Goal: Find specific page/section: Find specific page/section

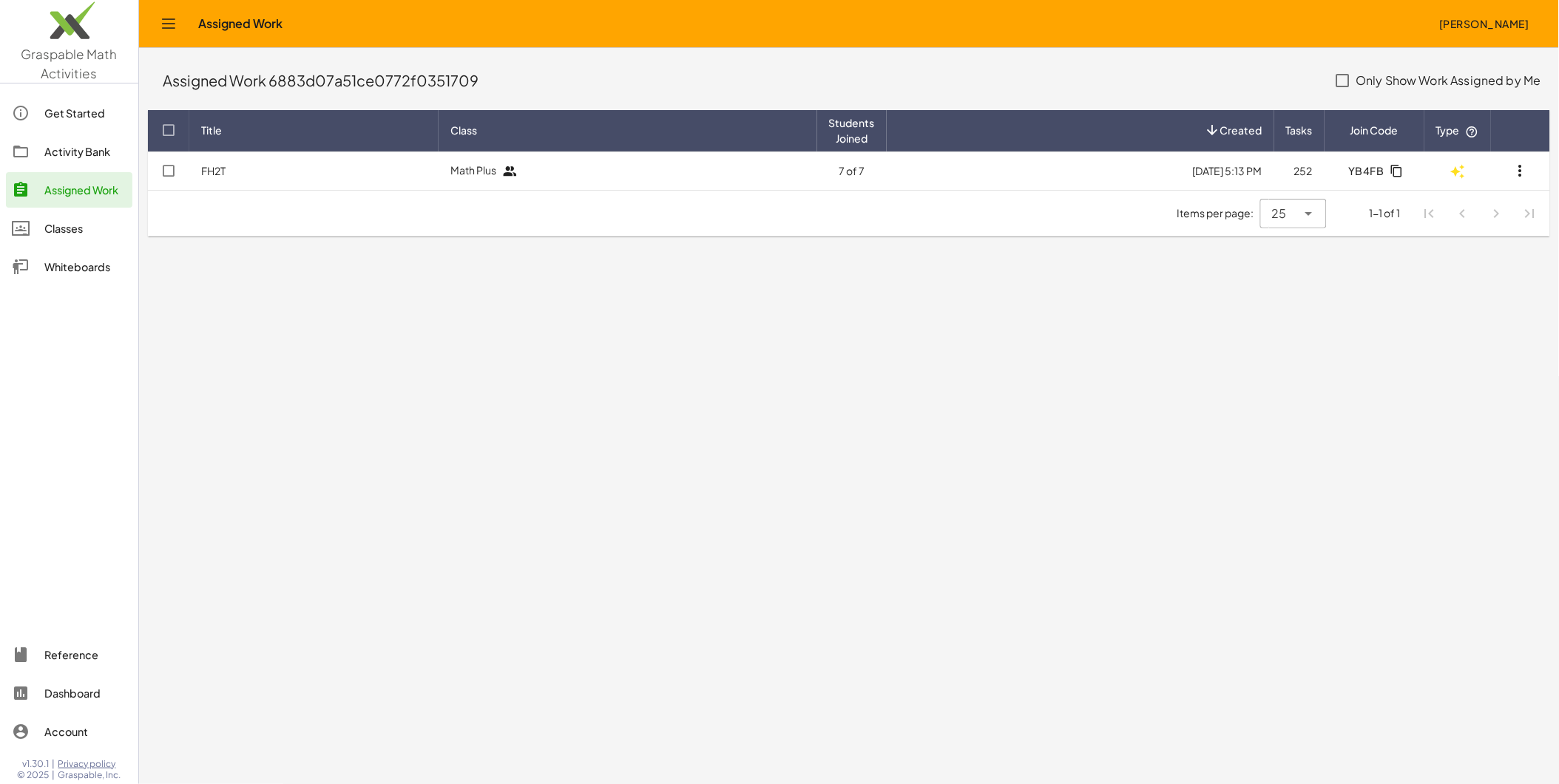
click at [74, 49] on img at bounding box center [69, 24] width 138 height 63
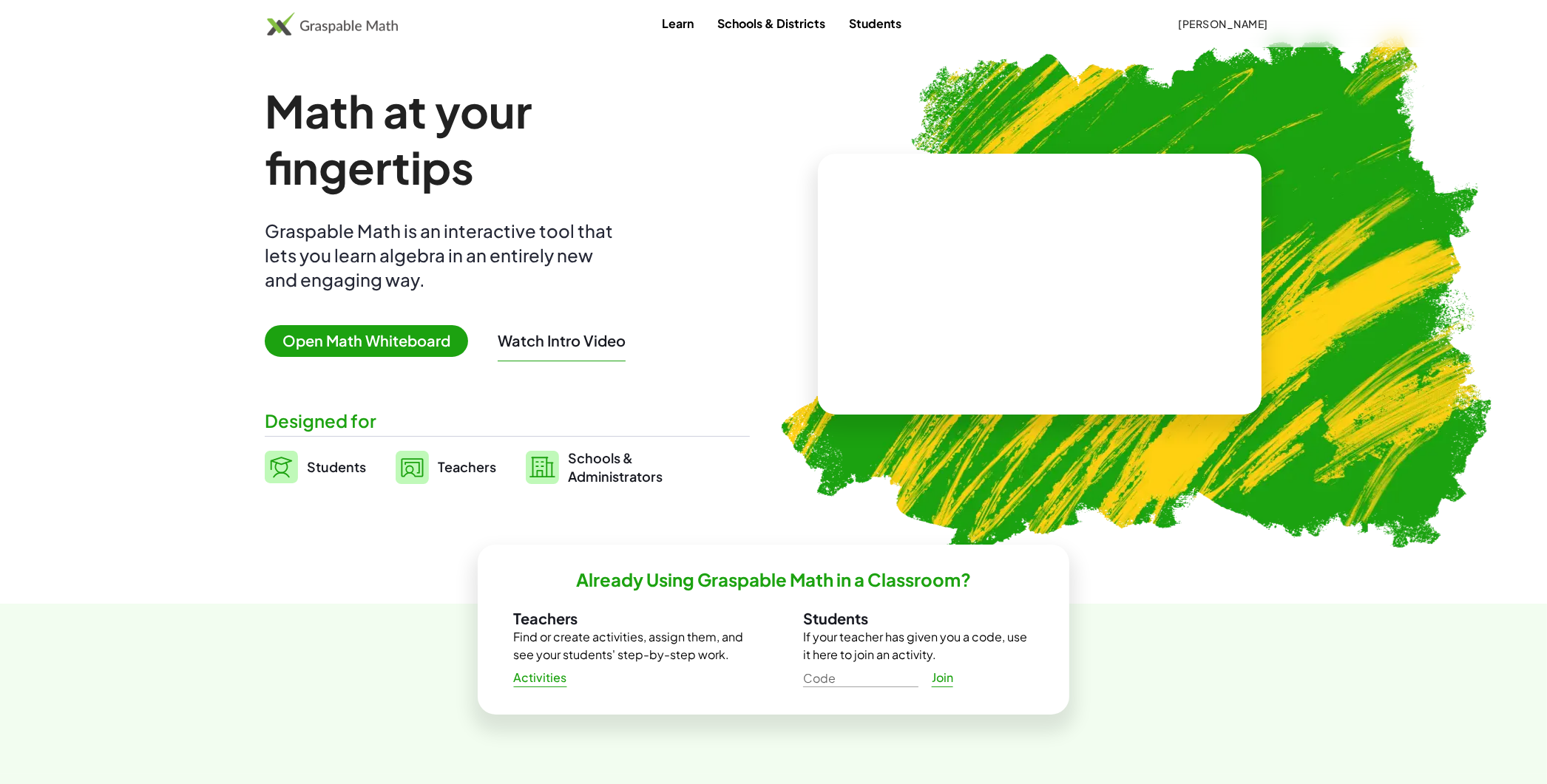
click at [1196, 24] on span "[PERSON_NAME]" at bounding box center [1222, 24] width 90 height 13
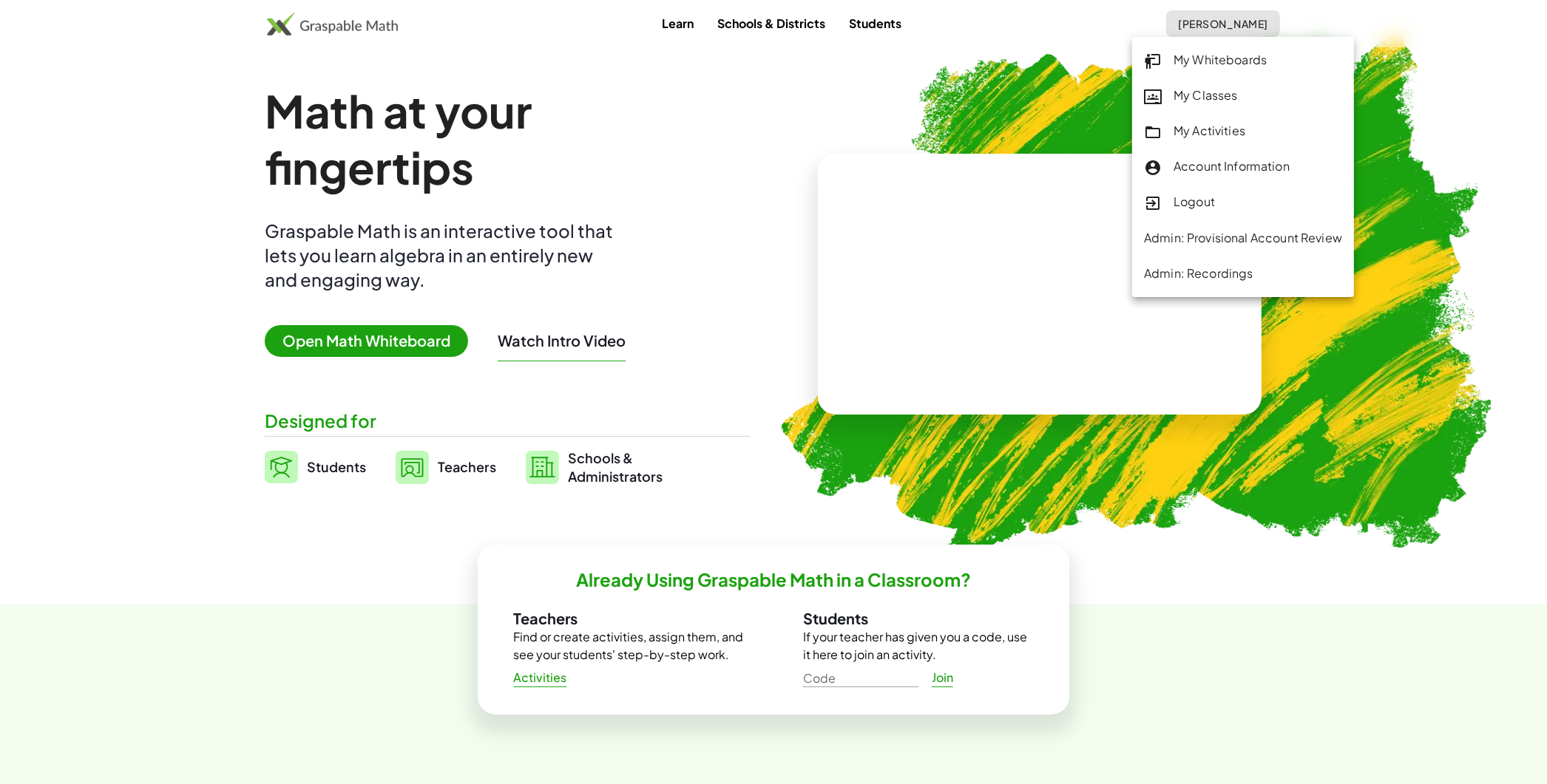
click at [1207, 133] on div "My Activities" at bounding box center [1243, 131] width 198 height 19
